Goal: Transaction & Acquisition: Purchase product/service

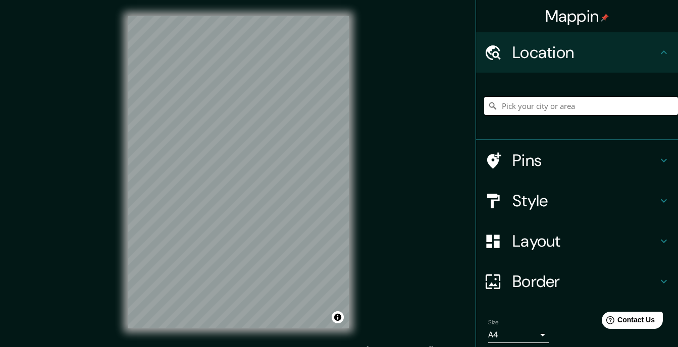
click at [531, 98] on input "Pick your city or area" at bounding box center [581, 106] width 194 height 18
type input "s"
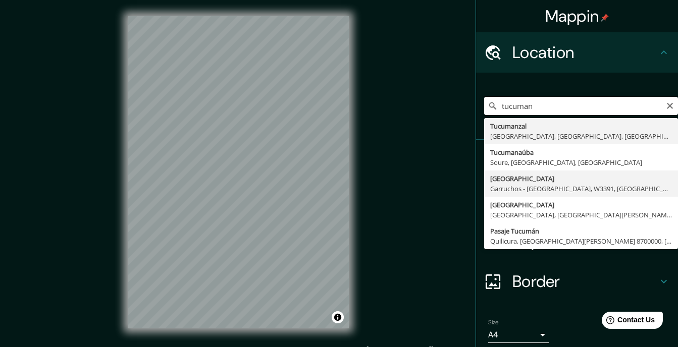
scroll to position [3, 0]
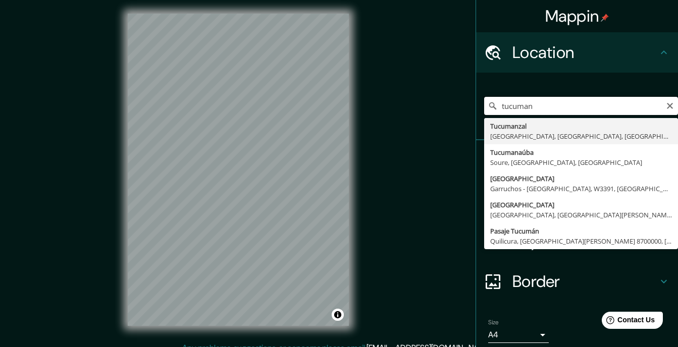
click at [552, 97] on input "tucuman" at bounding box center [581, 106] width 194 height 18
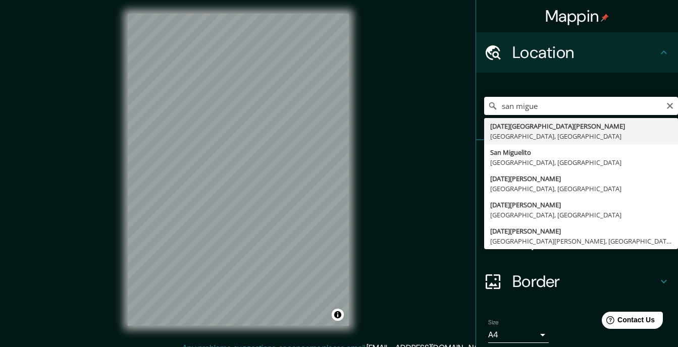
type input "[DATE][GEOGRAPHIC_DATA][PERSON_NAME], [GEOGRAPHIC_DATA], [GEOGRAPHIC_DATA]"
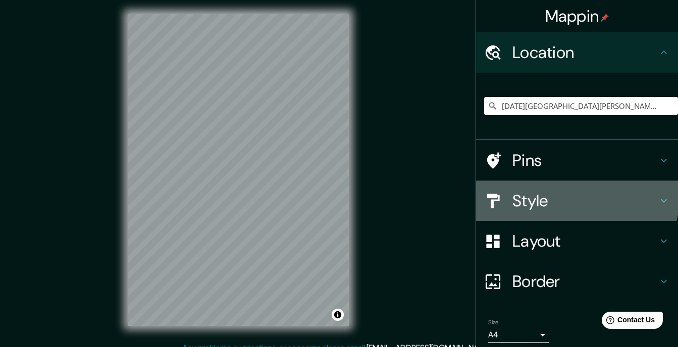
click at [547, 191] on h4 "Style" at bounding box center [585, 201] width 145 height 20
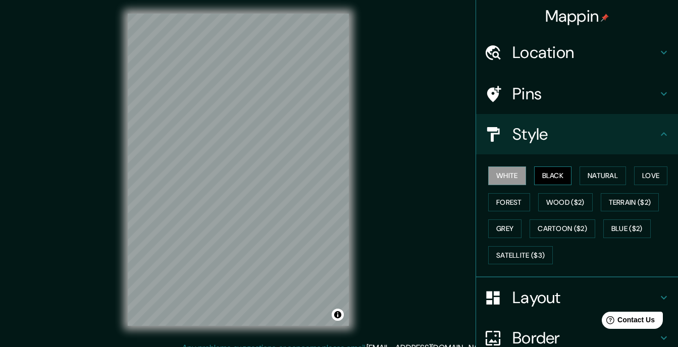
click at [550, 167] on button "Black" at bounding box center [553, 176] width 38 height 19
click at [580, 167] on button "Natural" at bounding box center [603, 176] width 46 height 19
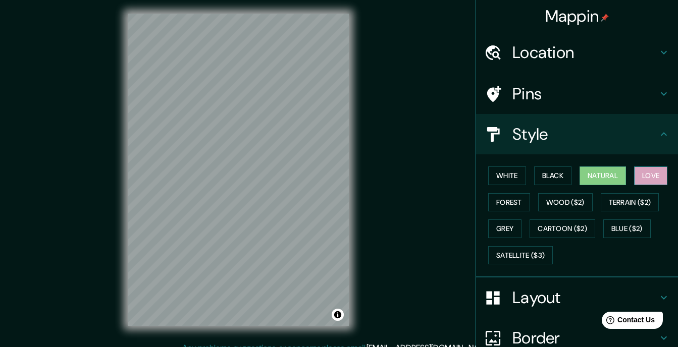
click at [638, 167] on button "Love" at bounding box center [650, 176] width 33 height 19
click at [514, 193] on button "Forest" at bounding box center [509, 202] width 42 height 19
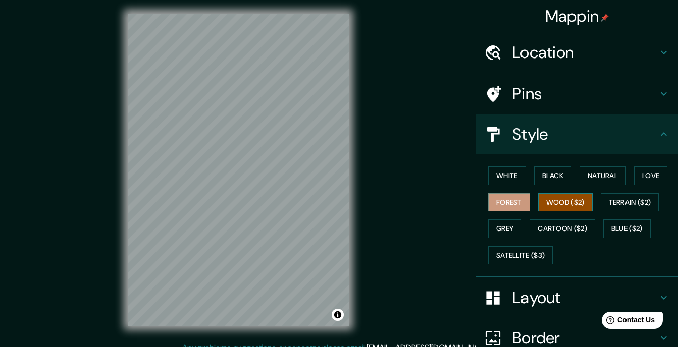
click at [538, 193] on button "Wood ($2)" at bounding box center [565, 202] width 55 height 19
click at [601, 193] on button "Terrain ($2)" at bounding box center [630, 202] width 59 height 19
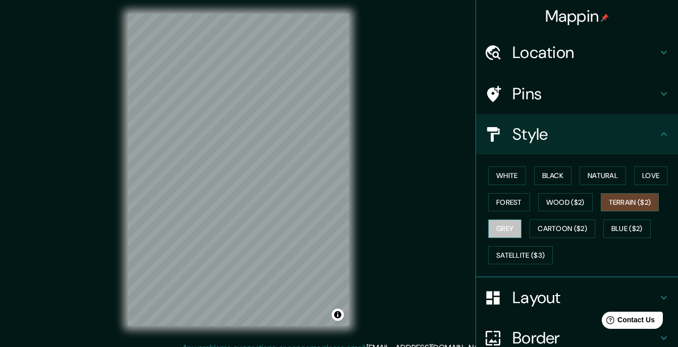
click at [491, 220] on button "Grey" at bounding box center [504, 229] width 33 height 19
click at [518, 288] on h4 "Layout" at bounding box center [585, 298] width 145 height 20
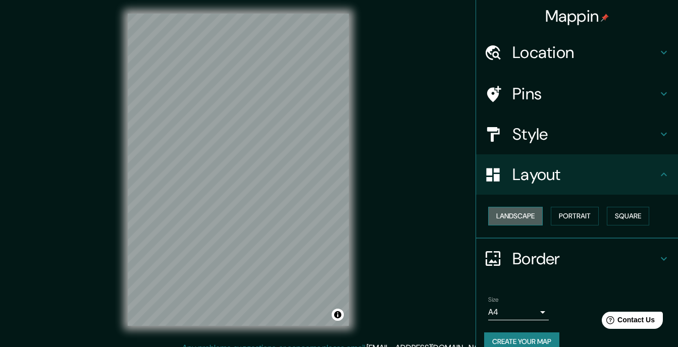
click at [523, 207] on button "Landscape" at bounding box center [515, 216] width 55 height 19
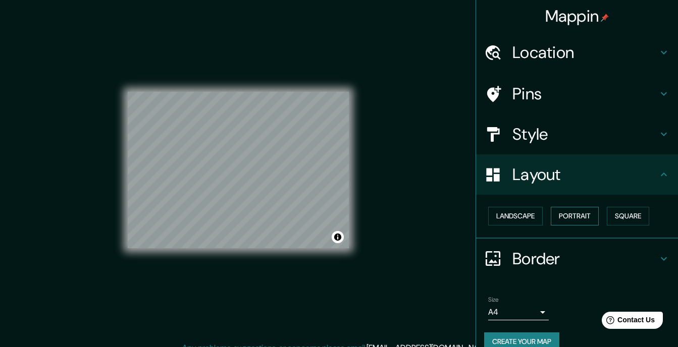
click at [568, 207] on button "Portrait" at bounding box center [575, 216] width 48 height 19
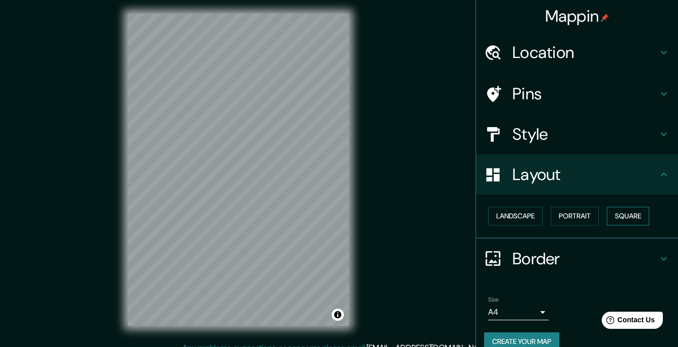
click at [618, 207] on button "Square" at bounding box center [628, 216] width 42 height 19
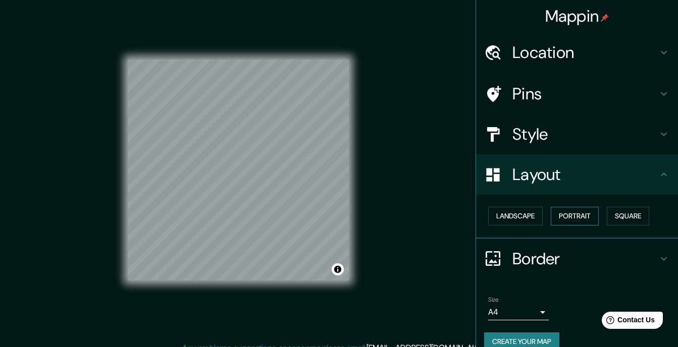
click at [571, 207] on button "Portrait" at bounding box center [575, 216] width 48 height 19
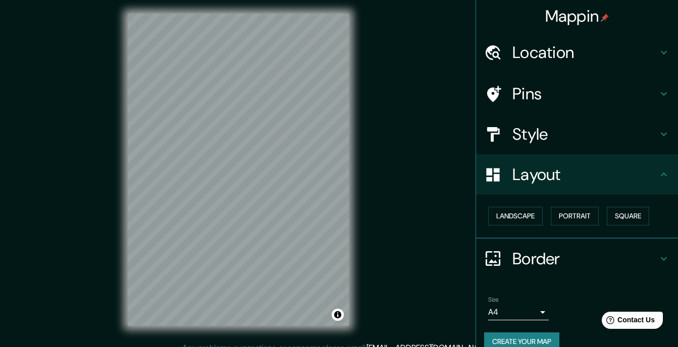
click at [519, 165] on h4 "Layout" at bounding box center [585, 175] width 145 height 20
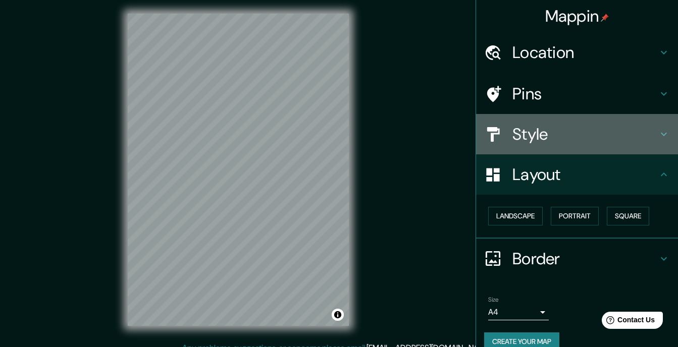
click at [545, 119] on div "Style" at bounding box center [577, 134] width 202 height 40
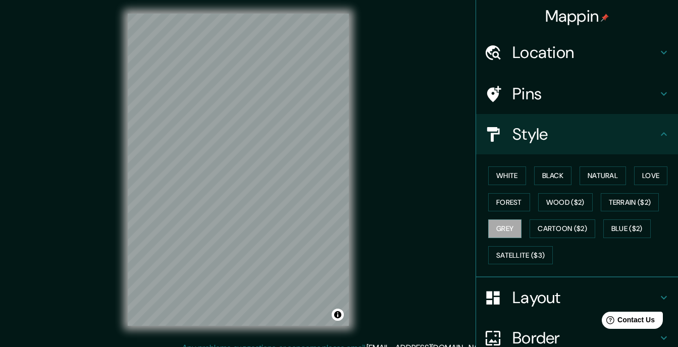
click at [563, 84] on h4 "Pins" at bounding box center [585, 94] width 145 height 20
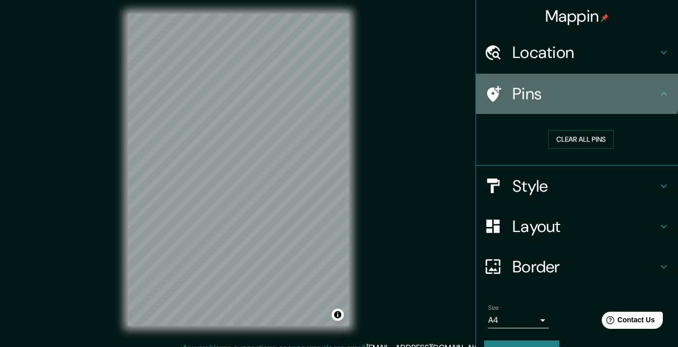
click at [563, 84] on h4 "Pins" at bounding box center [585, 94] width 145 height 20
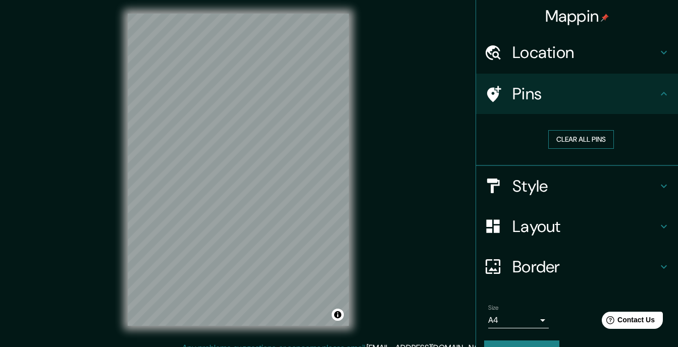
click at [576, 130] on button "Clear all pins" at bounding box center [581, 139] width 66 height 19
click at [622, 84] on h4 "Pins" at bounding box center [585, 94] width 145 height 20
click at [545, 257] on h4 "Border" at bounding box center [585, 267] width 145 height 20
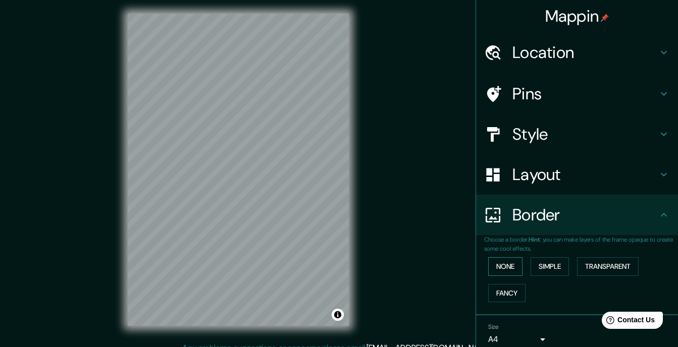
click at [505, 258] on button "None" at bounding box center [505, 267] width 34 height 19
click at [545, 258] on button "Simple" at bounding box center [550, 267] width 38 height 19
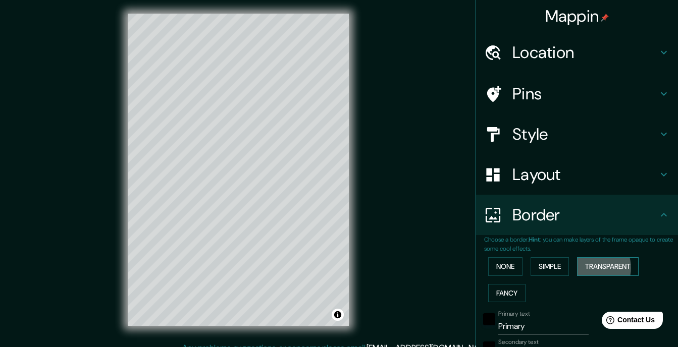
click at [579, 258] on button "Transparent" at bounding box center [608, 267] width 62 height 19
click at [526, 284] on button "Fancy" at bounding box center [506, 293] width 37 height 19
click at [488, 258] on button "None" at bounding box center [505, 267] width 34 height 19
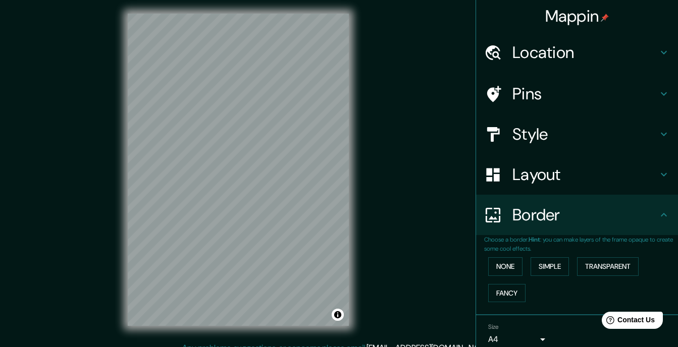
click at [442, 212] on div "Mappin Location [DATE][GEOGRAPHIC_DATA][PERSON_NAME], [GEOGRAPHIC_DATA], [GEOGR…" at bounding box center [339, 177] width 678 height 361
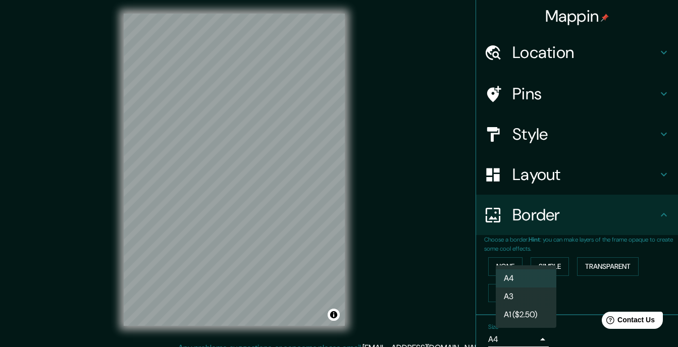
click at [525, 256] on body "Mappin Location [DATE][GEOGRAPHIC_DATA][PERSON_NAME], [GEOGRAPHIC_DATA], [GEOGR…" at bounding box center [339, 170] width 678 height 347
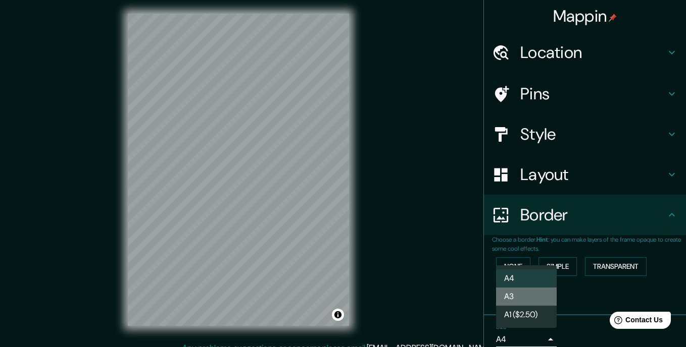
click at [517, 299] on li "A3" at bounding box center [526, 297] width 61 height 18
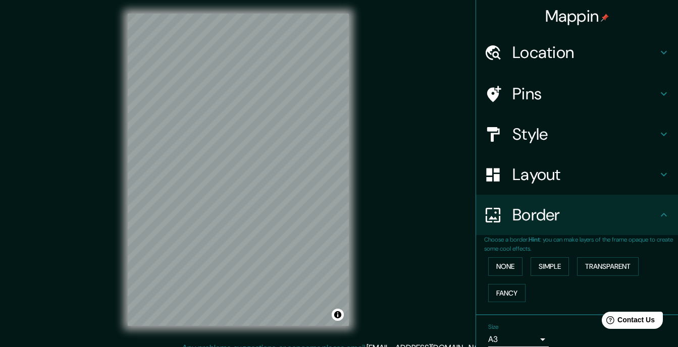
click at [562, 320] on div "Size A3 single Create your map" at bounding box center [577, 353] width 186 height 67
